Goal: Task Accomplishment & Management: Manage account settings

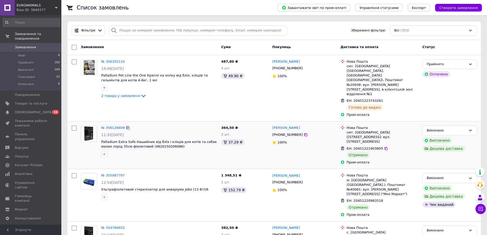
click at [73, 126] on input "checkbox" at bounding box center [74, 128] width 5 height 5
checkbox input "true"
click at [112, 47] on span "Дії для 1 замовлення" at bounding box center [99, 47] width 37 height 5
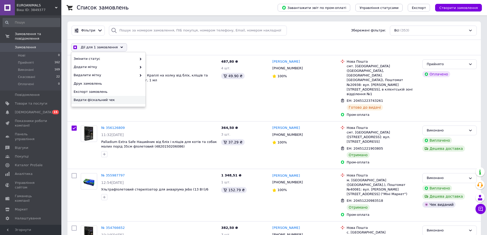
click at [98, 99] on span "Видати фіскальний чек" at bounding box center [108, 100] width 68 height 5
checkbox input "true"
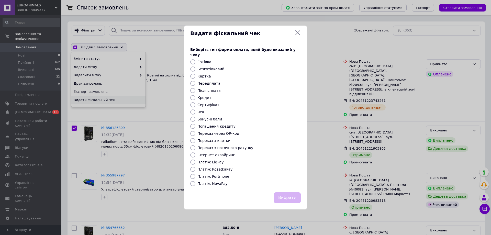
click at [192, 167] on input "Платіж RozetkaPay" at bounding box center [192, 169] width 5 height 5
radio input "true"
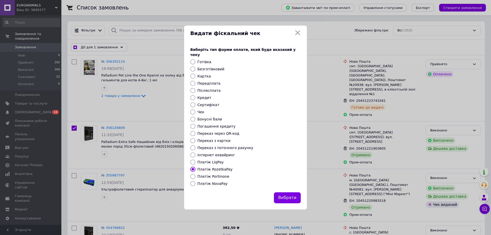
click at [295, 195] on button "Вибрати" at bounding box center [287, 197] width 27 height 11
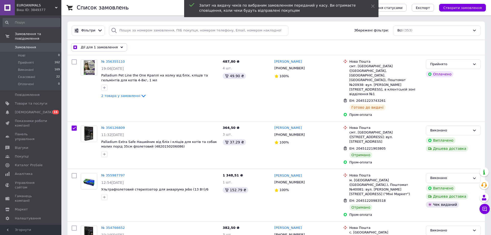
checkbox input "true"
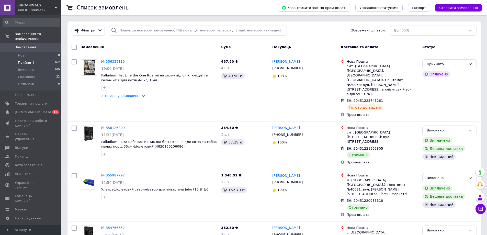
click at [30, 60] on span "Прийняті" at bounding box center [26, 62] width 16 height 5
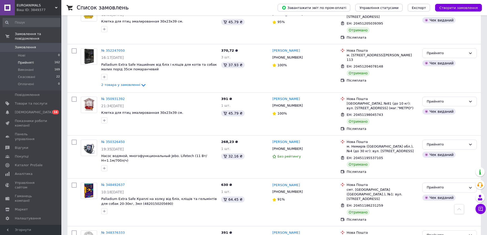
scroll to position [239, 0]
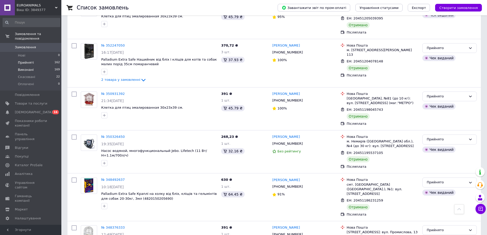
click at [23, 68] on span "Виконані" at bounding box center [26, 70] width 16 height 5
